Goal: Check status: Check status

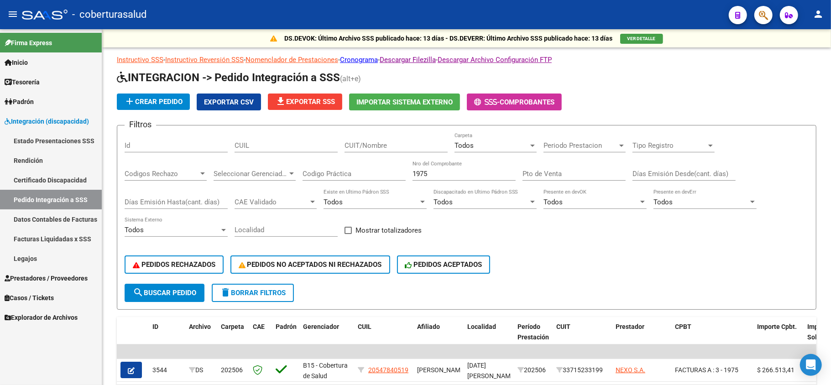
scroll to position [61, 0]
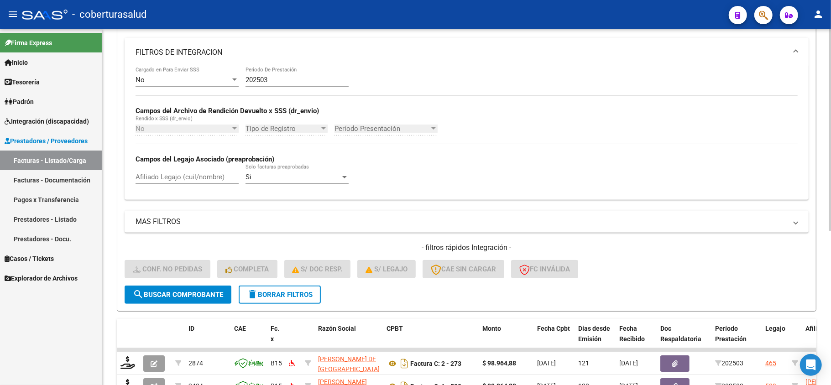
scroll to position [152, 0]
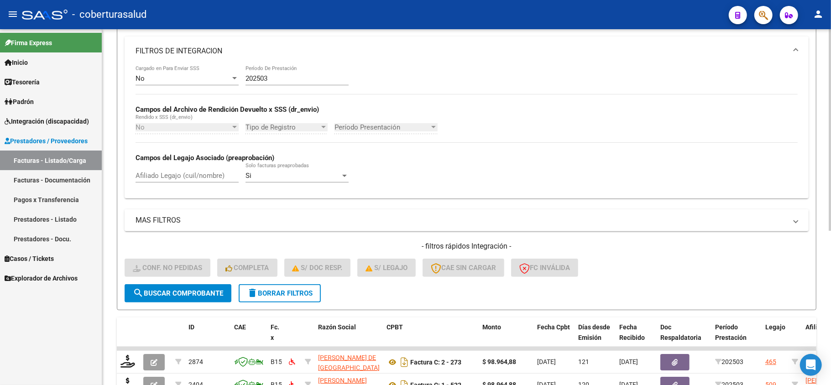
click at [260, 298] on button "delete Borrar Filtros" at bounding box center [280, 293] width 82 height 18
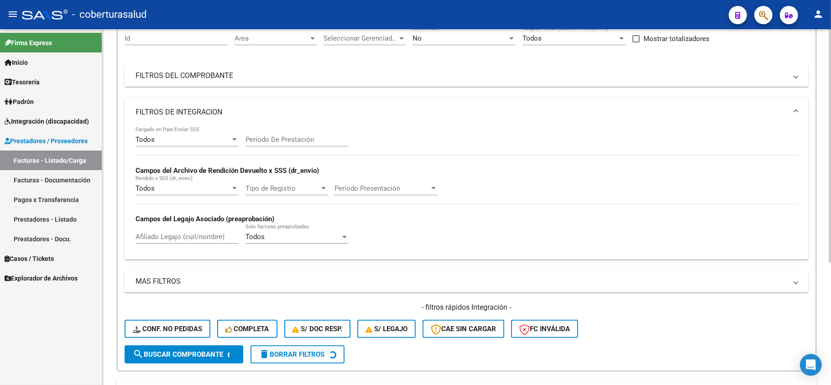
scroll to position [0, 0]
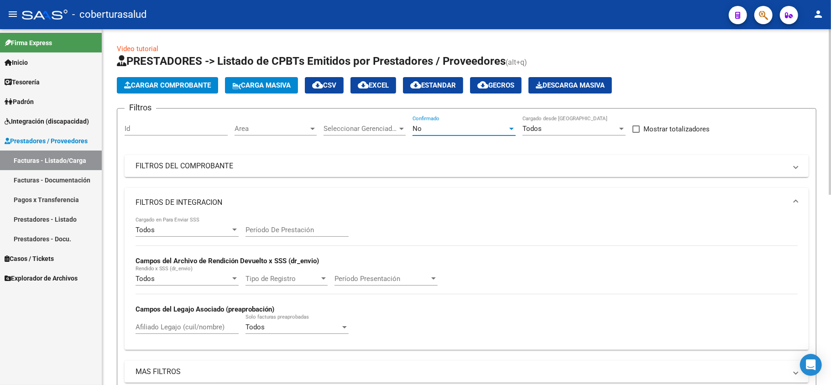
click at [418, 126] on span "No" at bounding box center [417, 129] width 9 height 8
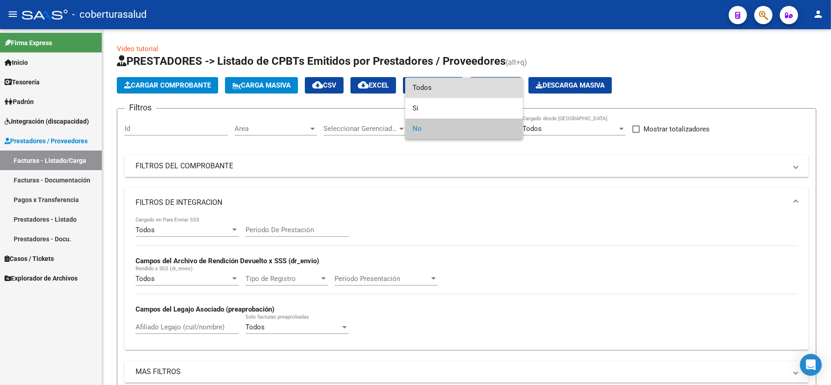
click at [418, 79] on span "Todos" at bounding box center [464, 88] width 103 height 21
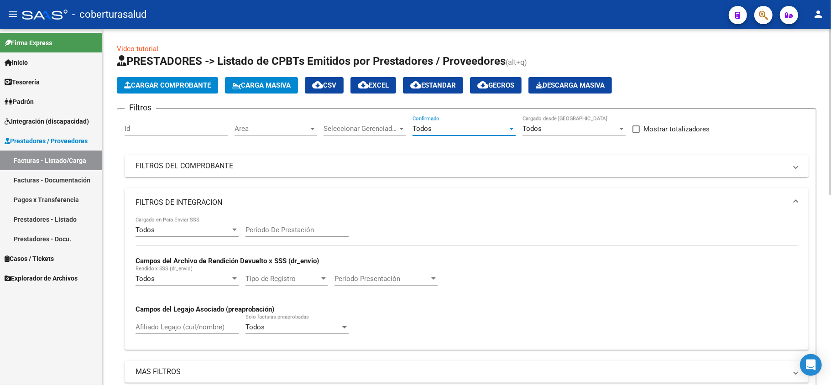
click at [274, 167] on mat-panel-title "FILTROS DEL COMPROBANTE" at bounding box center [461, 166] width 651 height 10
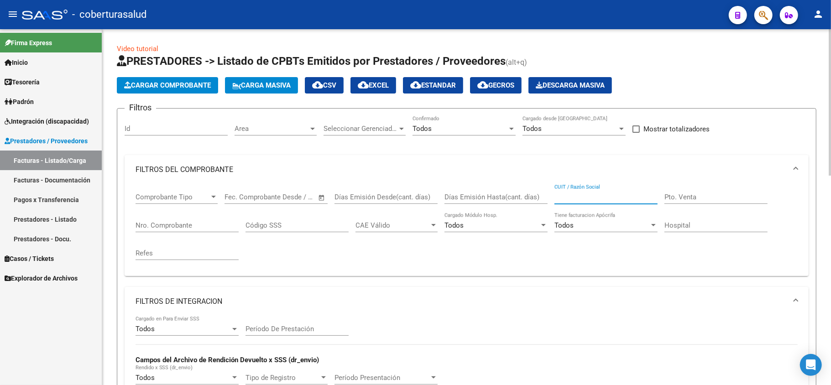
paste input "27386531418"
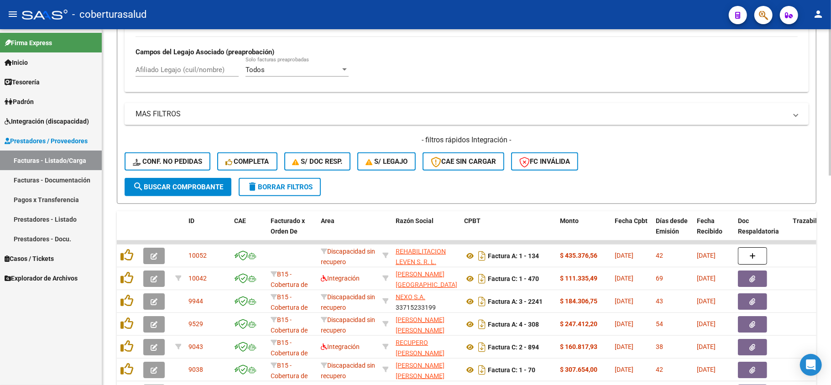
scroll to position [365, 0]
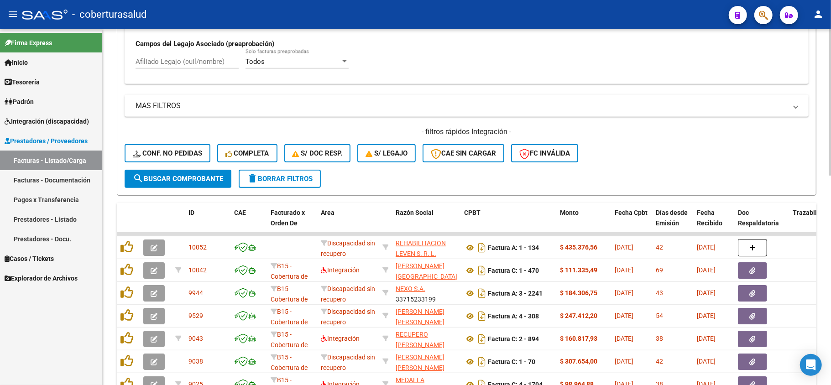
type input "27386531418"
click at [178, 176] on span "search Buscar Comprobante" at bounding box center [178, 179] width 90 height 8
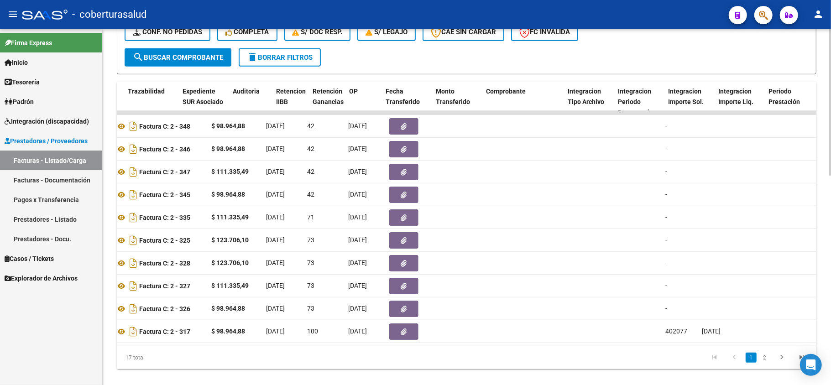
scroll to position [0, 749]
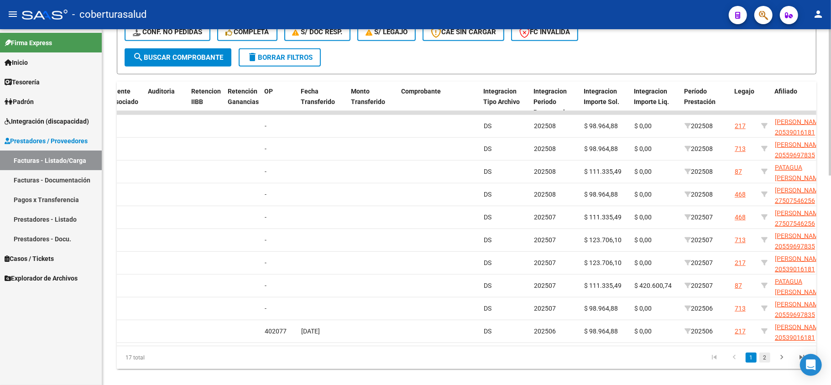
click at [764, 363] on link "2" at bounding box center [764, 358] width 11 height 10
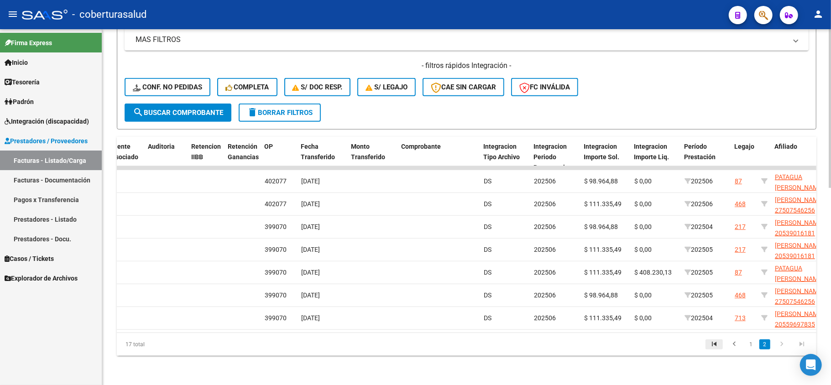
scroll to position [441, 0]
